Goal: Transaction & Acquisition: Purchase product/service

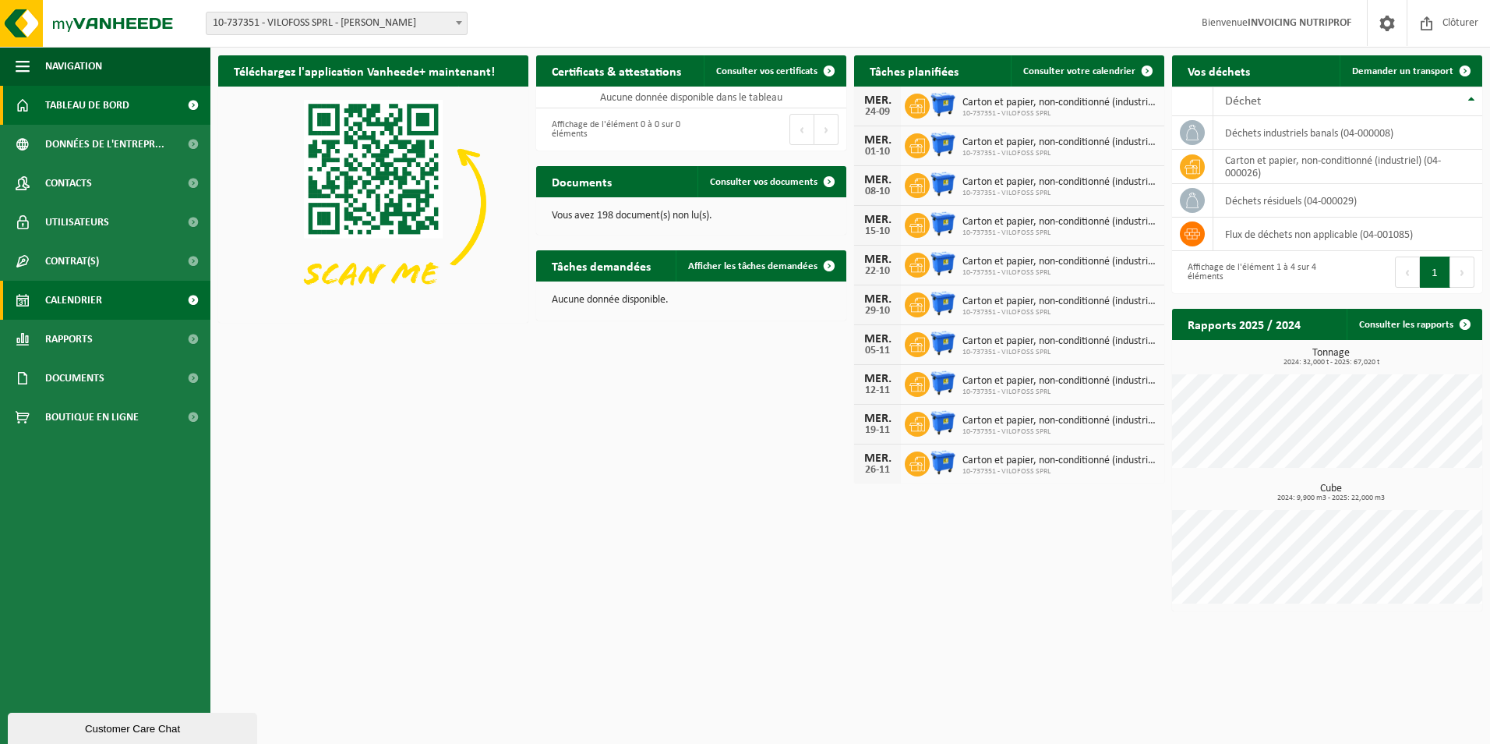
click at [136, 285] on link "Calendrier" at bounding box center [105, 300] width 210 height 39
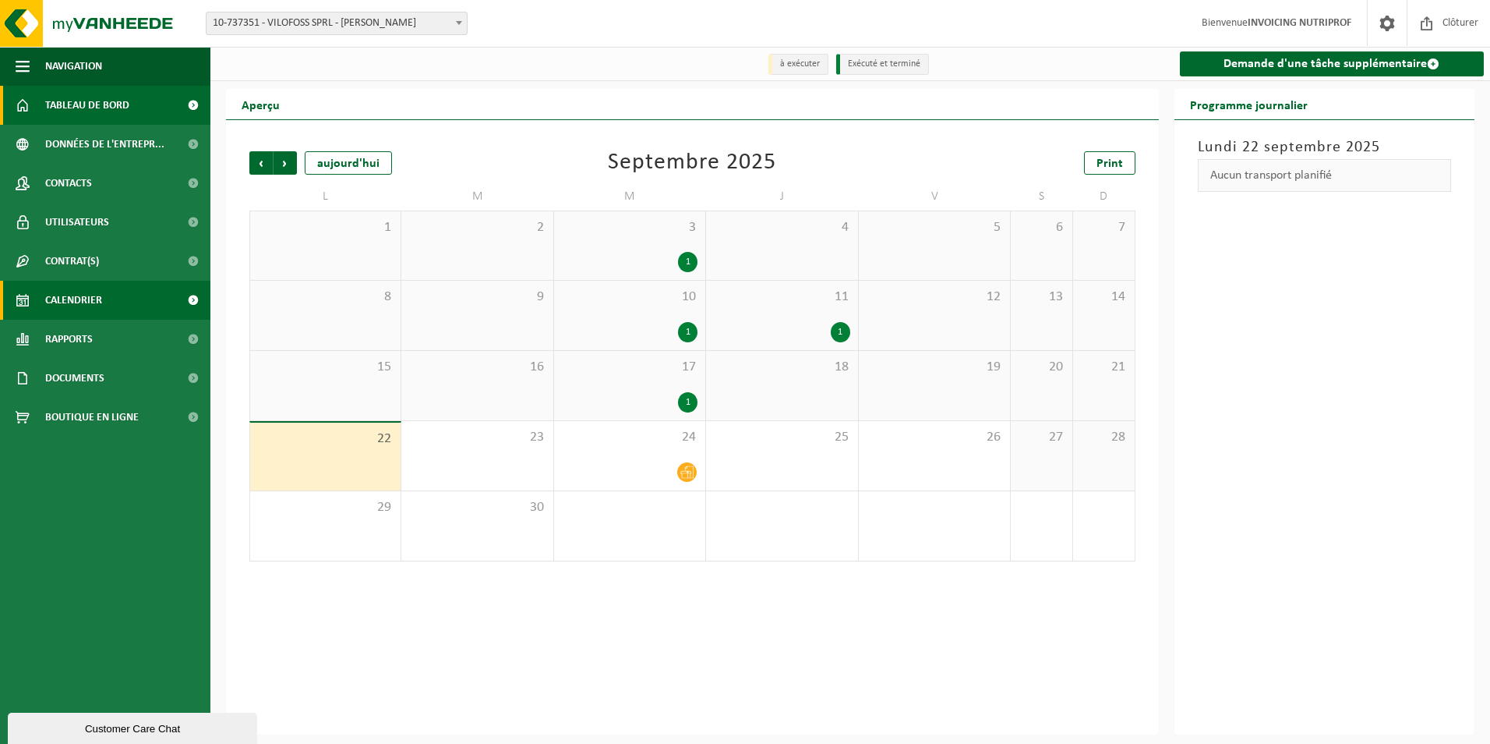
click at [110, 97] on span "Tableau de bord" at bounding box center [87, 105] width 84 height 39
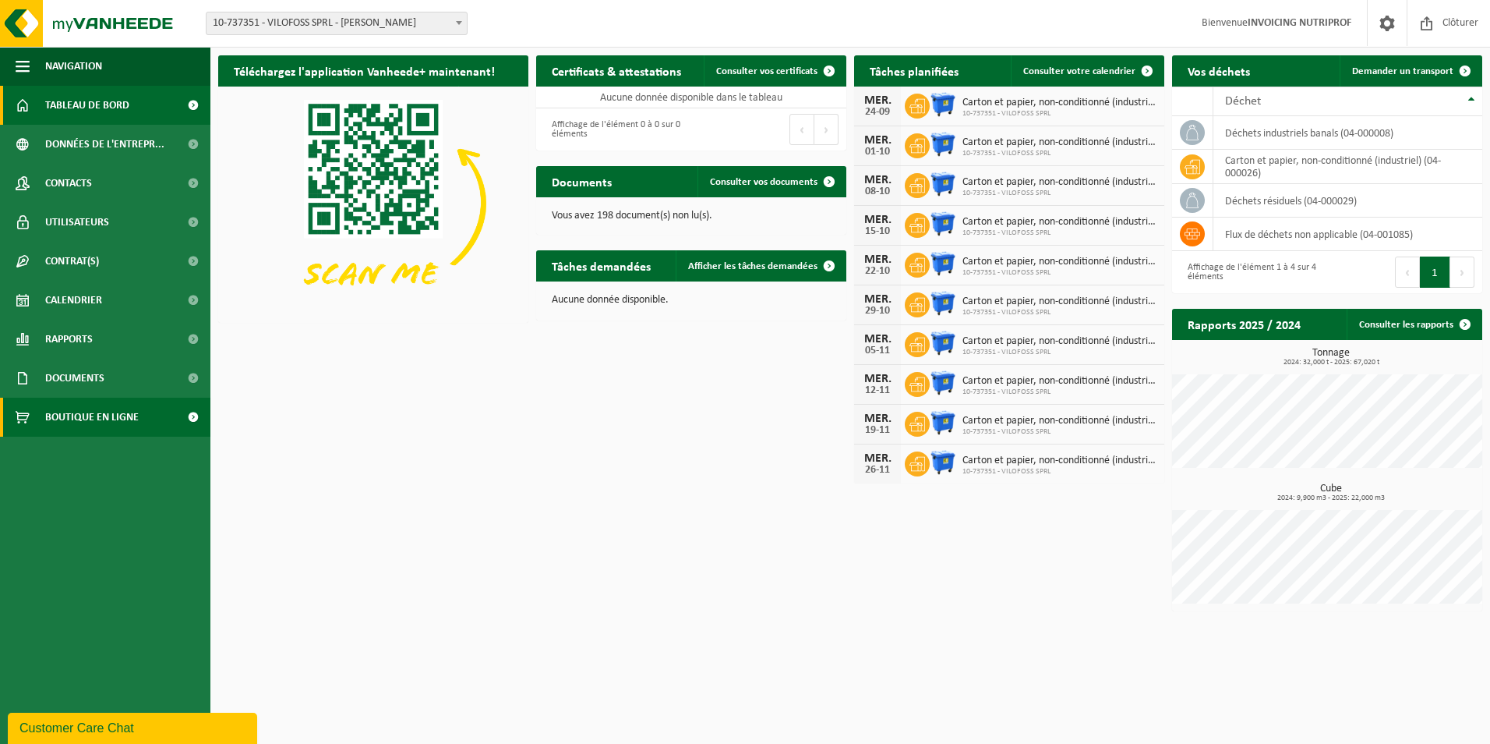
click at [183, 421] on span at bounding box center [192, 417] width 35 height 39
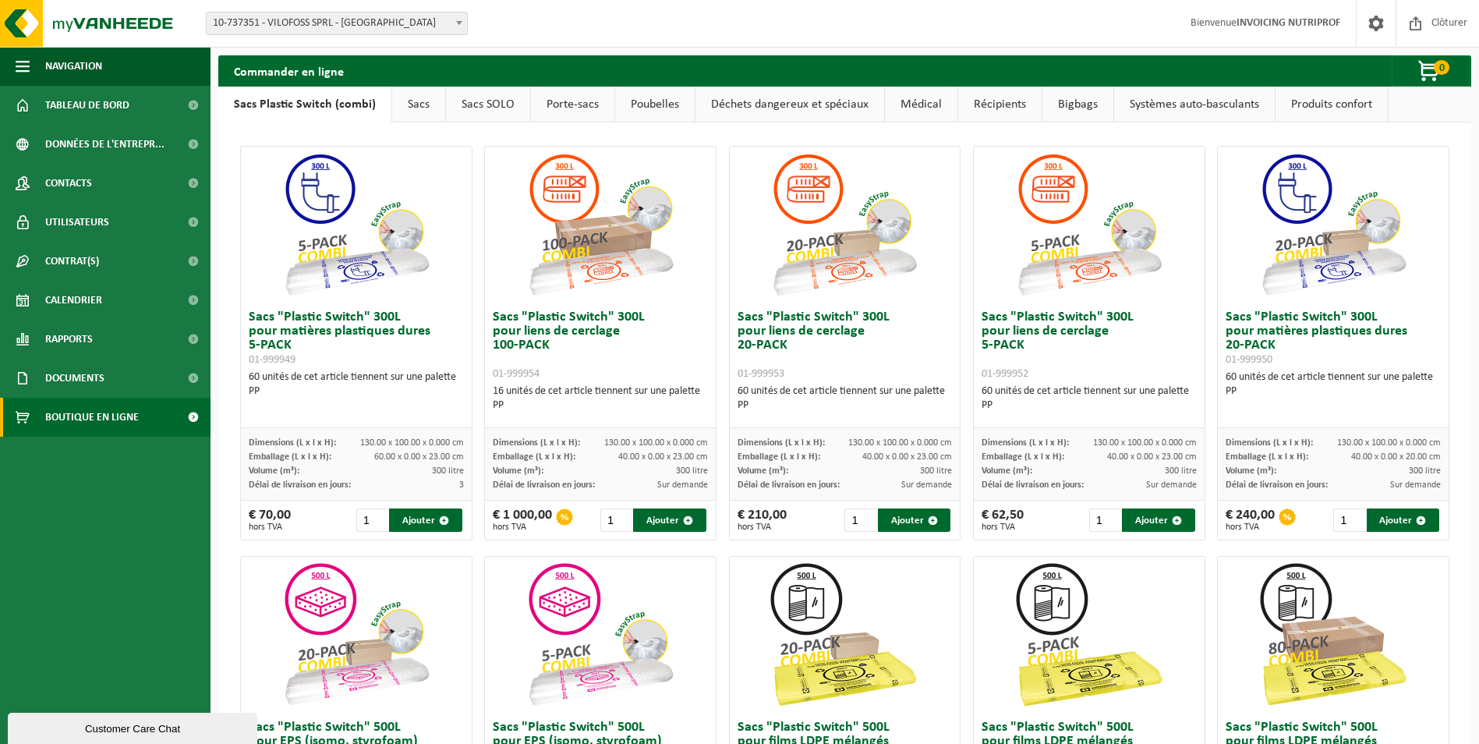
click at [419, 108] on link "Sacs" at bounding box center [418, 105] width 53 height 36
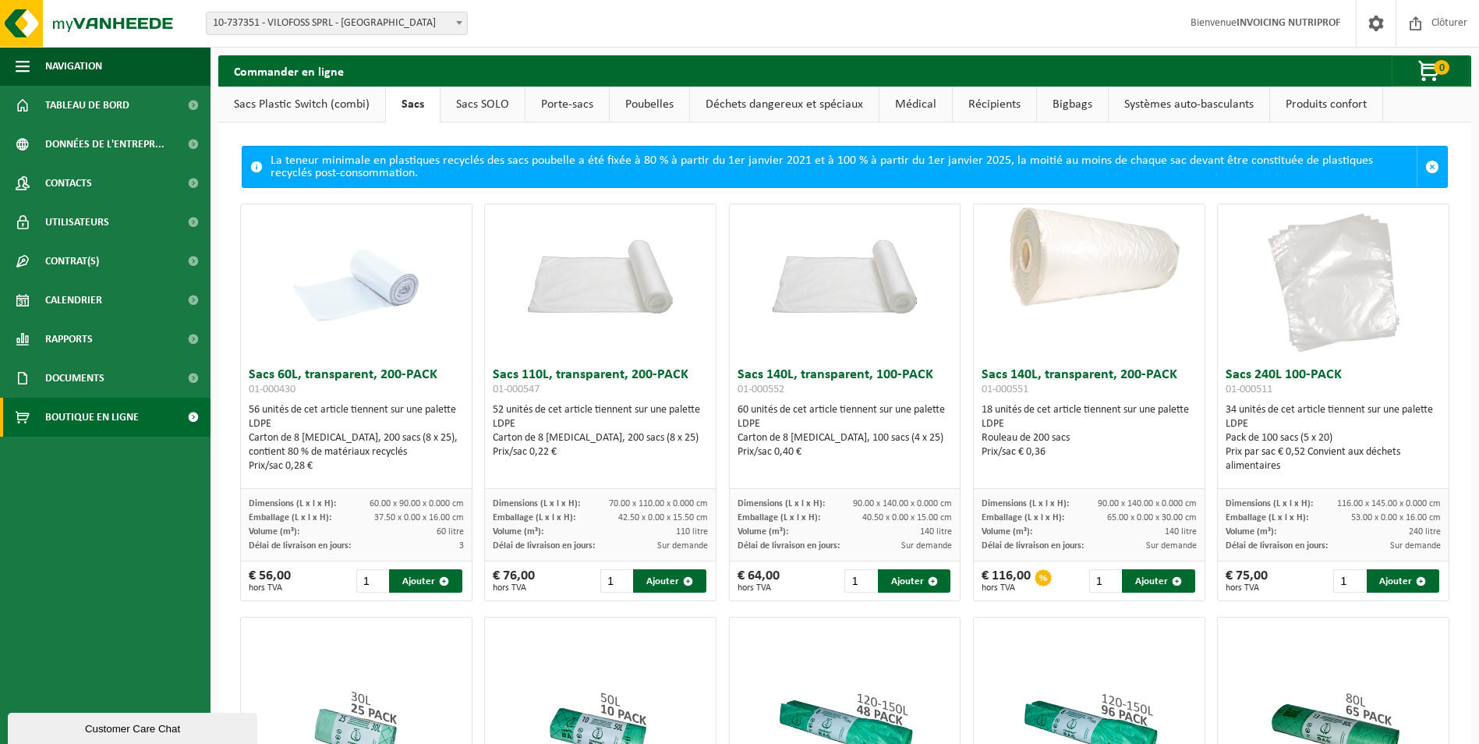
click at [484, 99] on link "Sacs SOLO" at bounding box center [482, 105] width 84 height 36
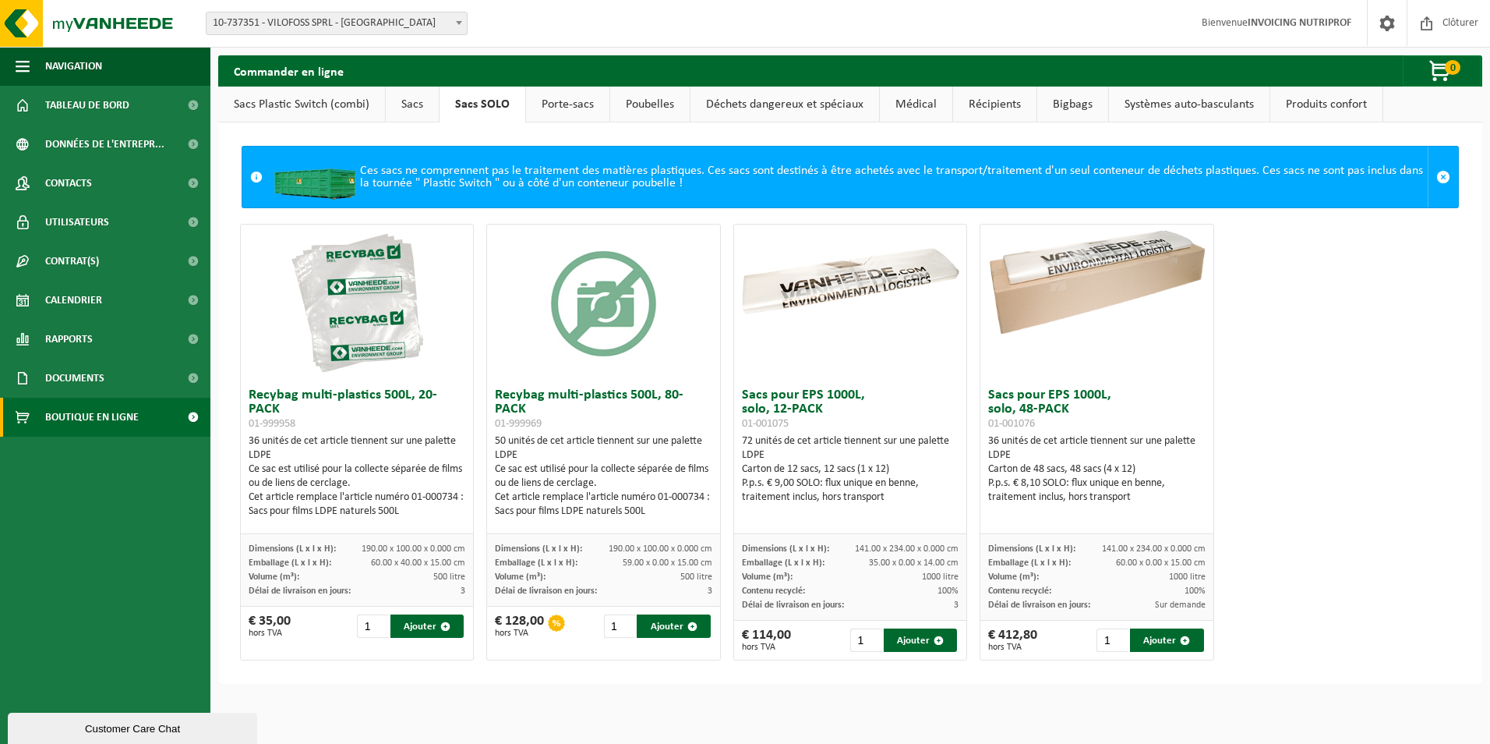
click at [334, 108] on link "Sacs Plastic Switch (combi)" at bounding box center [301, 105] width 167 height 36
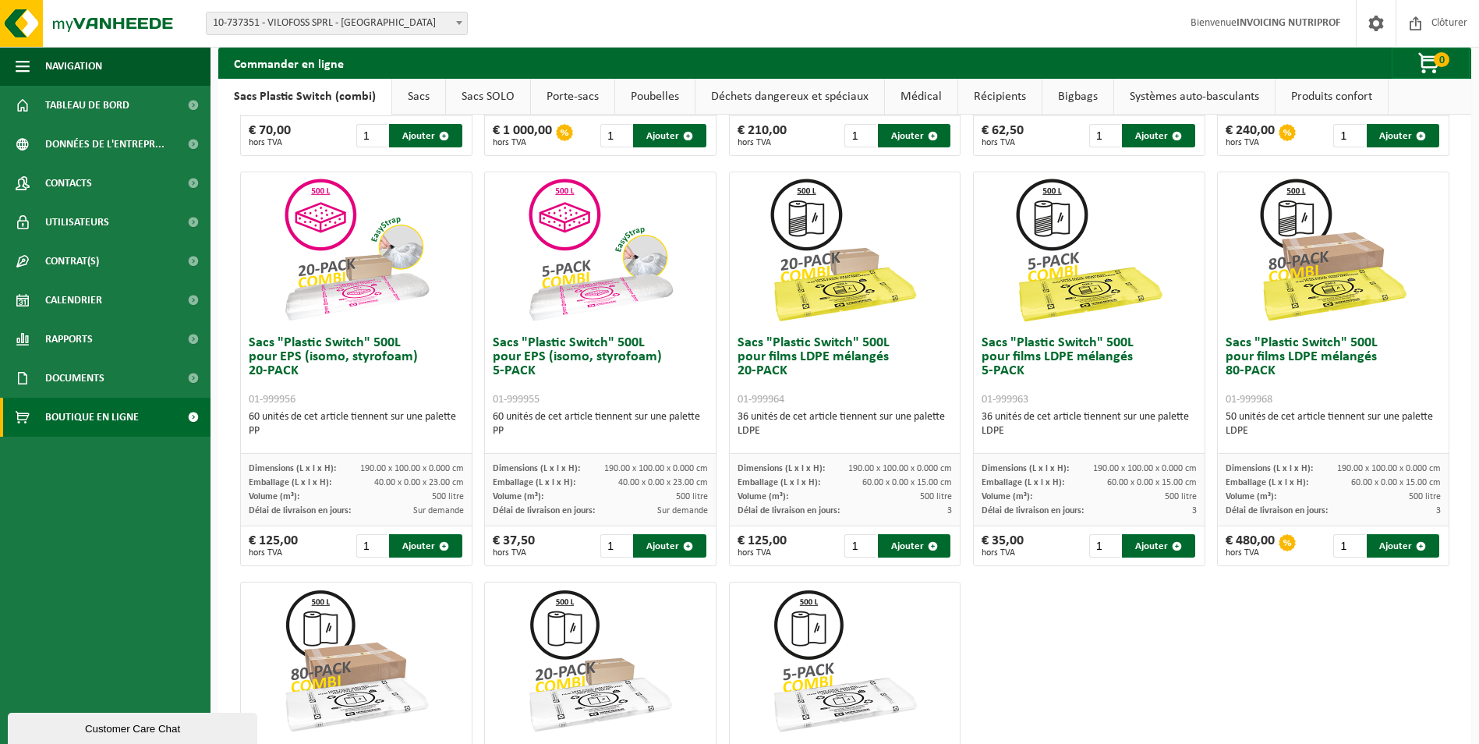
scroll to position [397, 0]
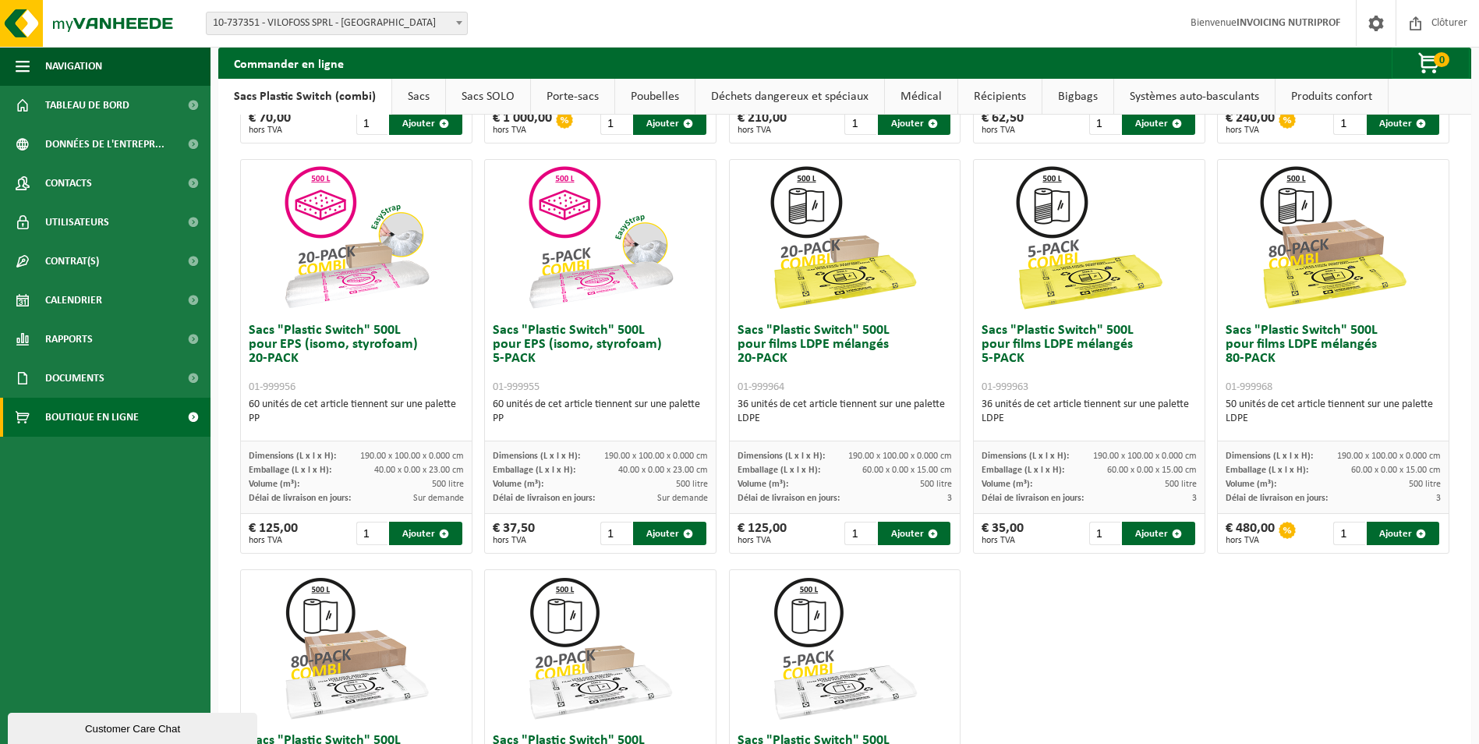
click at [488, 368] on div "Sacs "Plastic Switch" 500L pour EPS (isomo, styrofoam) 5-PACK 01-999955 60 unit…" at bounding box center [600, 378] width 231 height 125
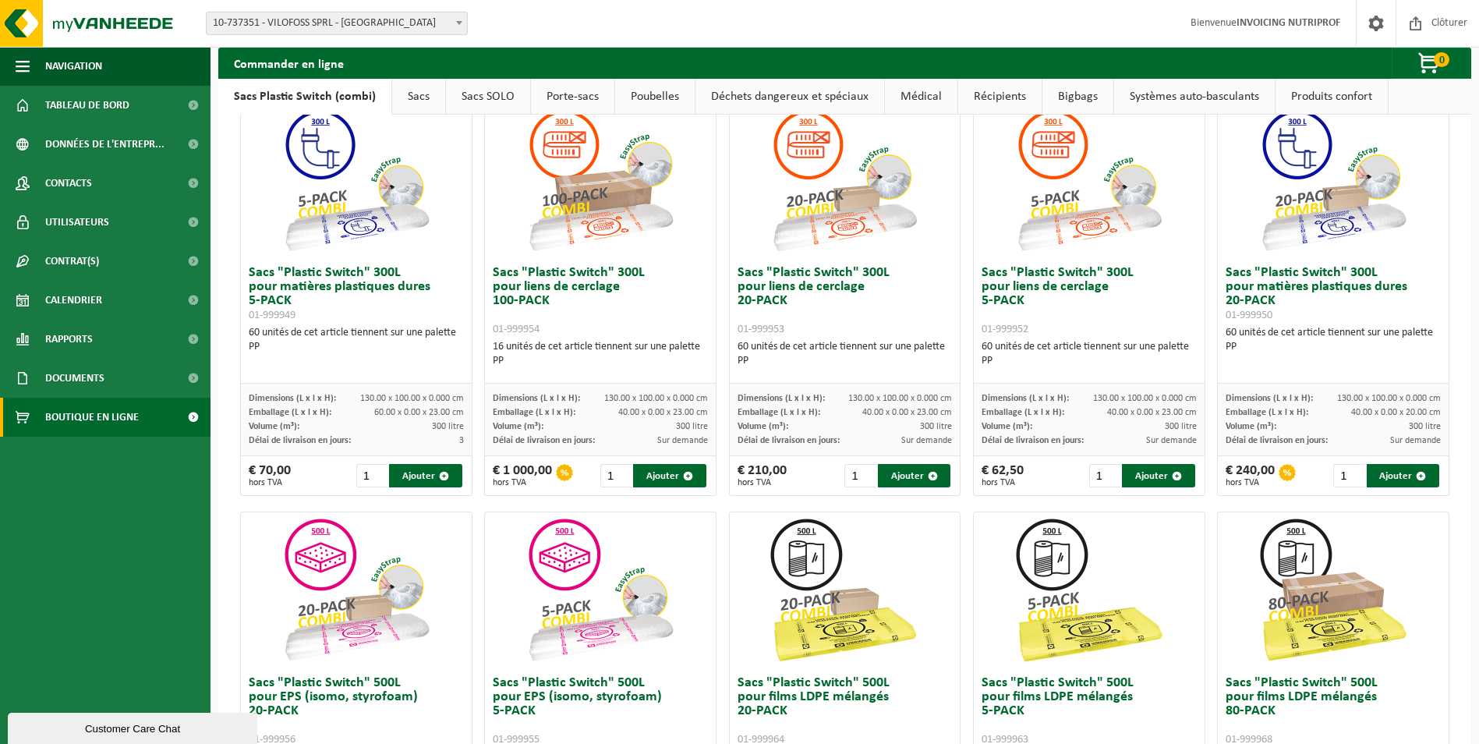
scroll to position [0, 0]
